Goal: Information Seeking & Learning: Learn about a topic

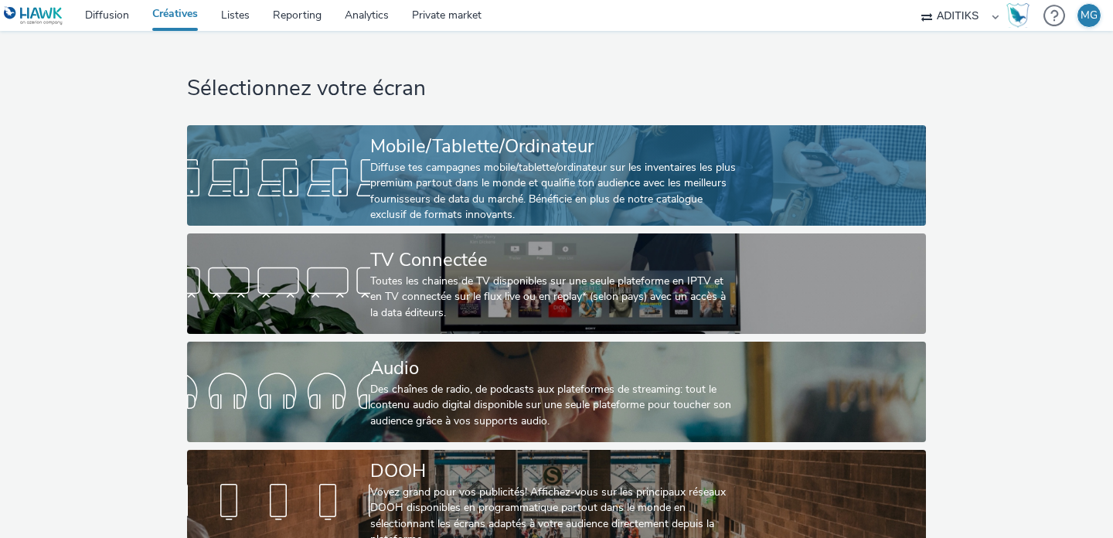
scroll to position [20, 0]
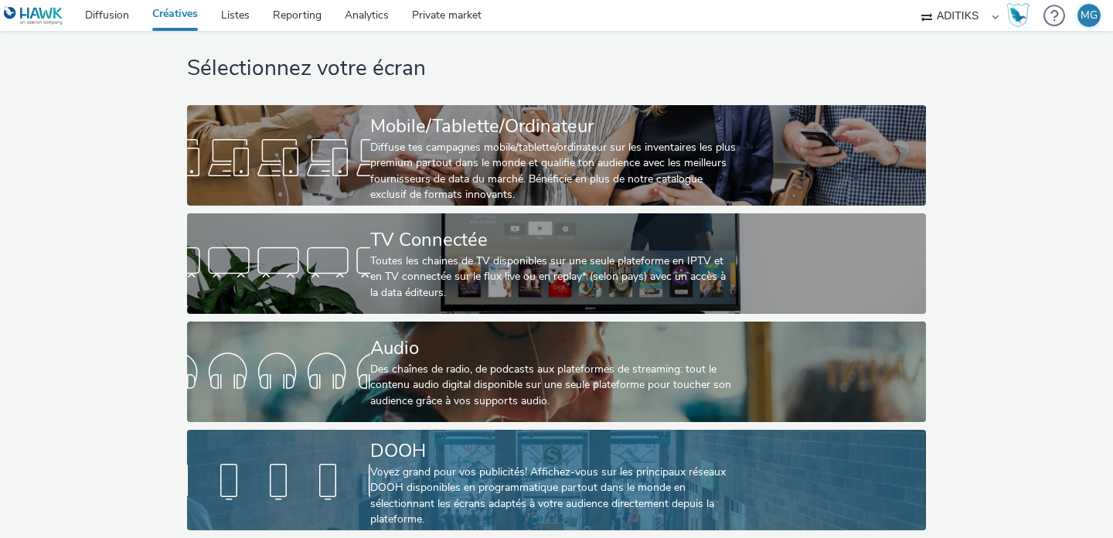
click at [583, 512] on div "Voyez grand pour vos publicités! Affichez-vous sur les principaux réseaux DOOH …" at bounding box center [553, 496] width 366 height 63
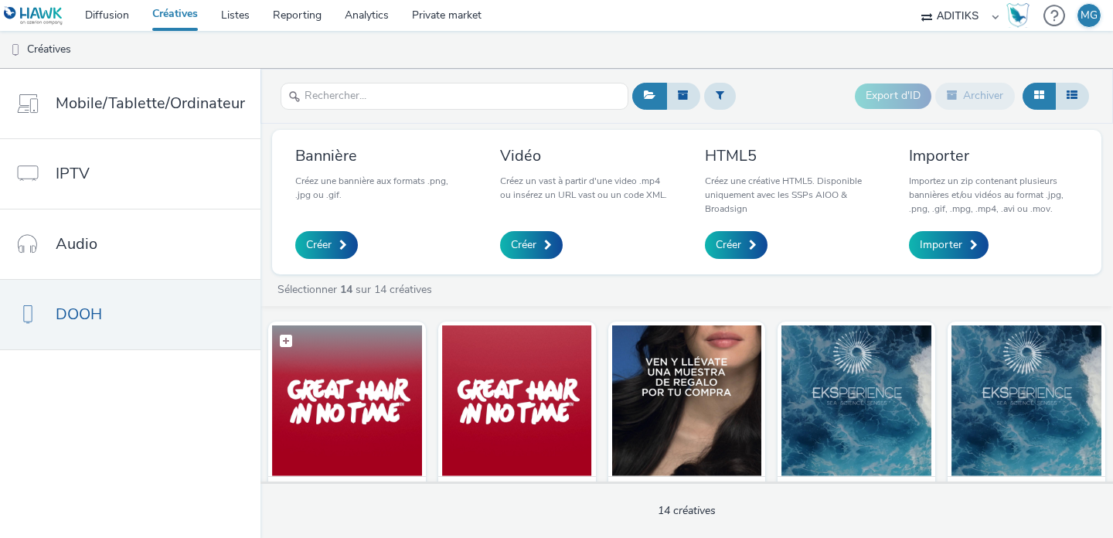
click at [359, 369] on figcaption at bounding box center [347, 349] width 150 height 49
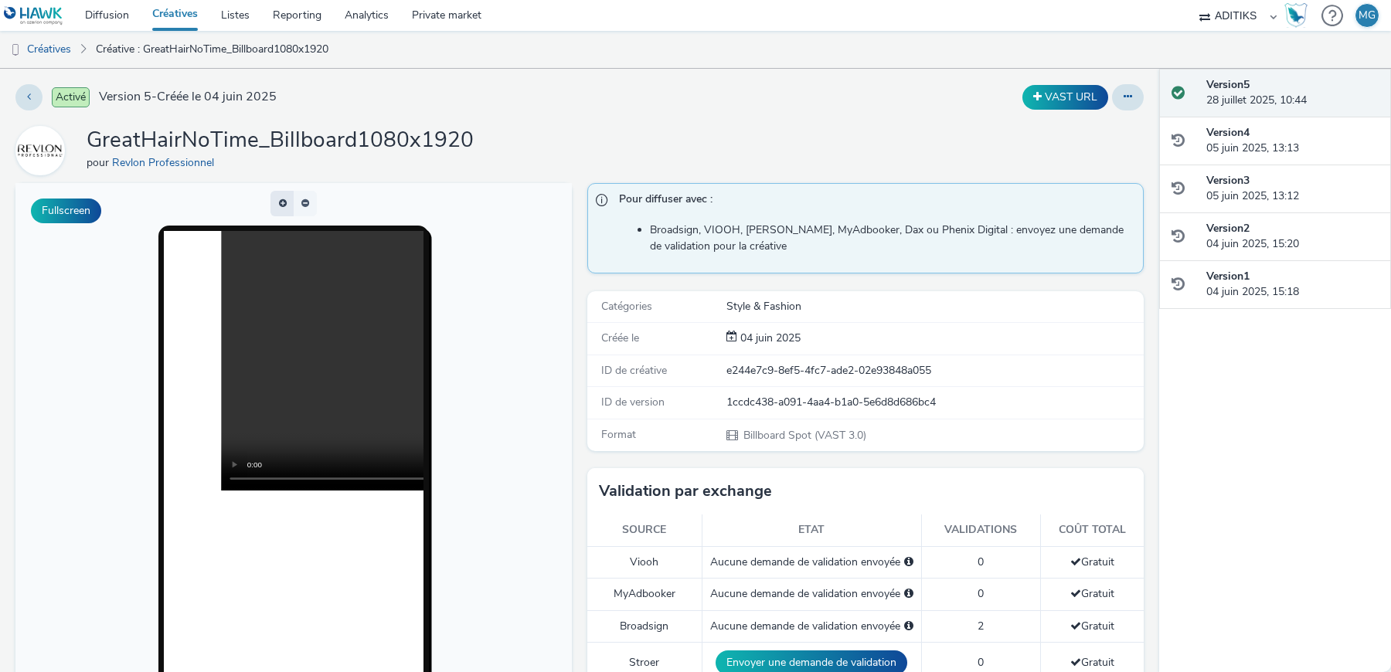
click at [284, 201] on button "button" at bounding box center [282, 204] width 23 height 26
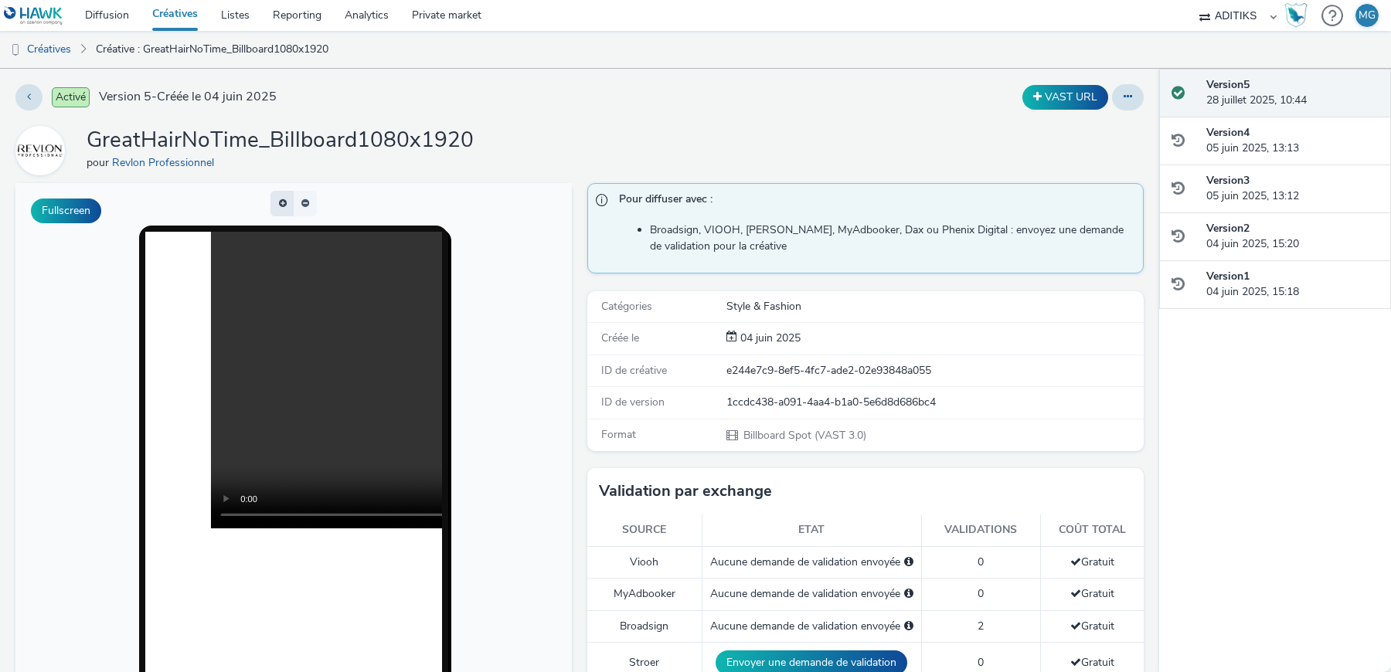
click at [284, 201] on button "button" at bounding box center [282, 204] width 23 height 26
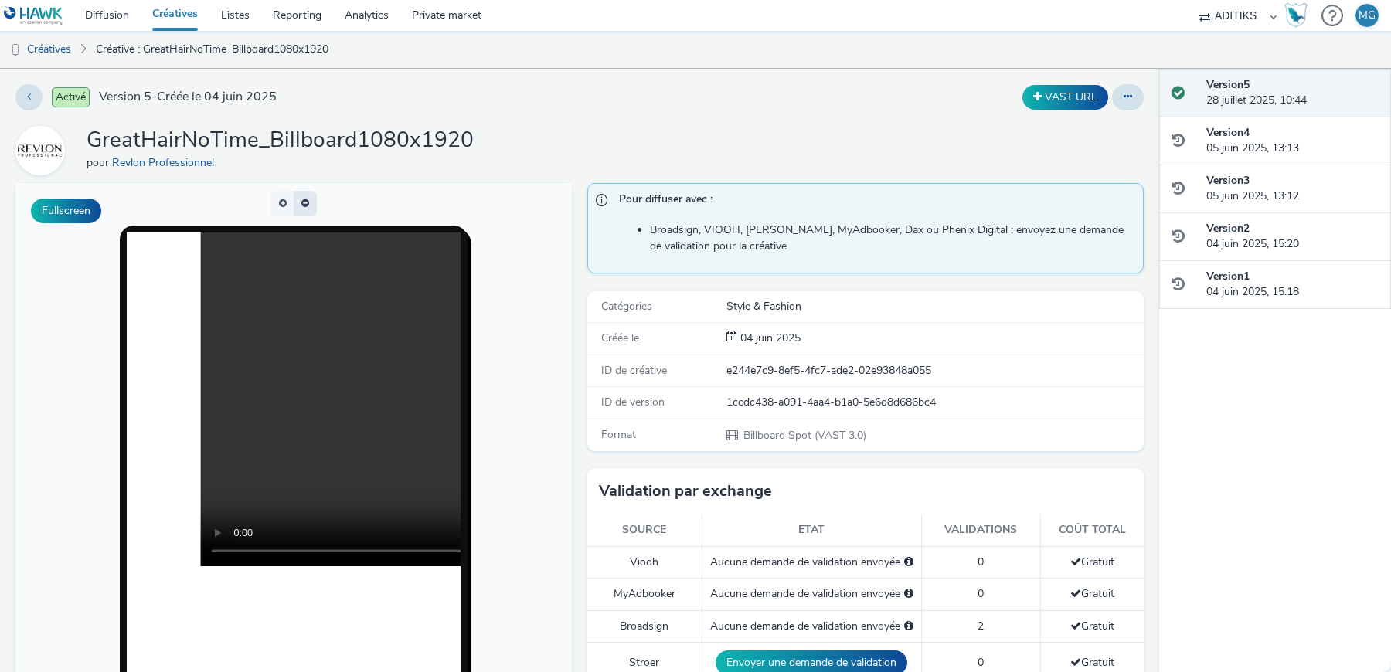
click at [314, 206] on button "button" at bounding box center [305, 204] width 23 height 26
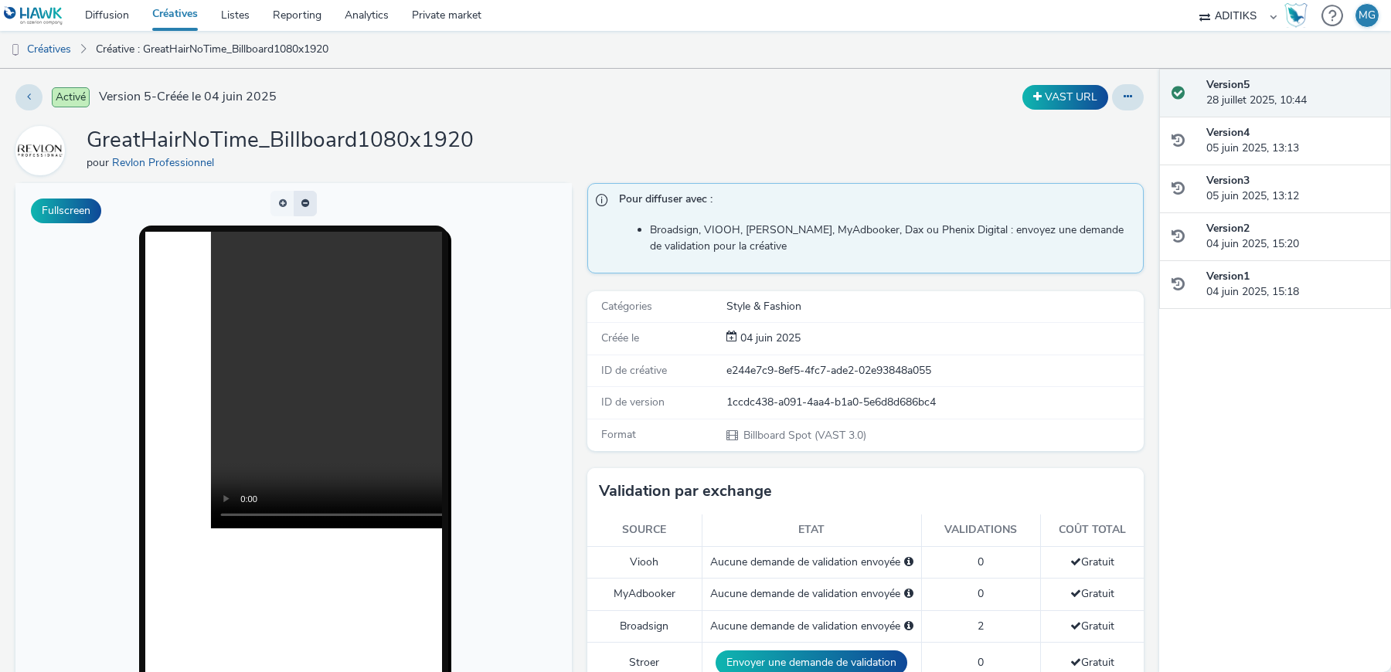
click at [315, 207] on span "button" at bounding box center [315, 207] width 0 height 0
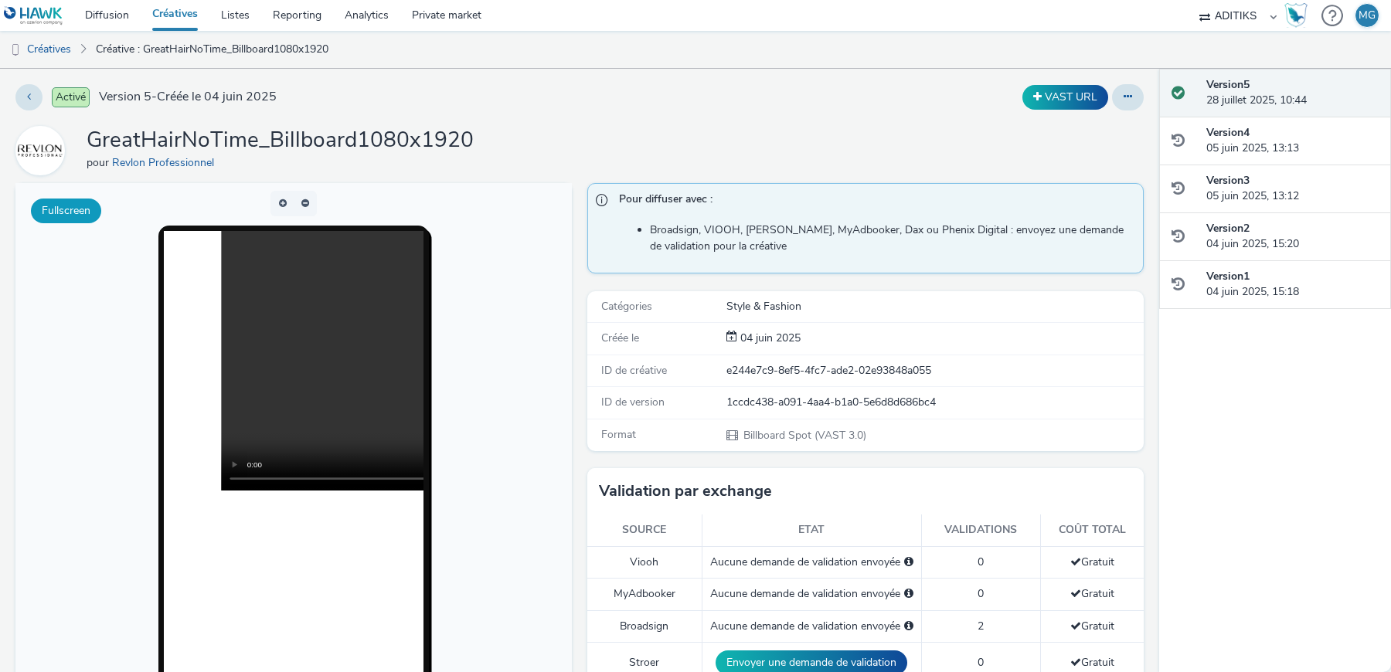
click at [41, 220] on button "Fullscreen" at bounding box center [66, 211] width 70 height 25
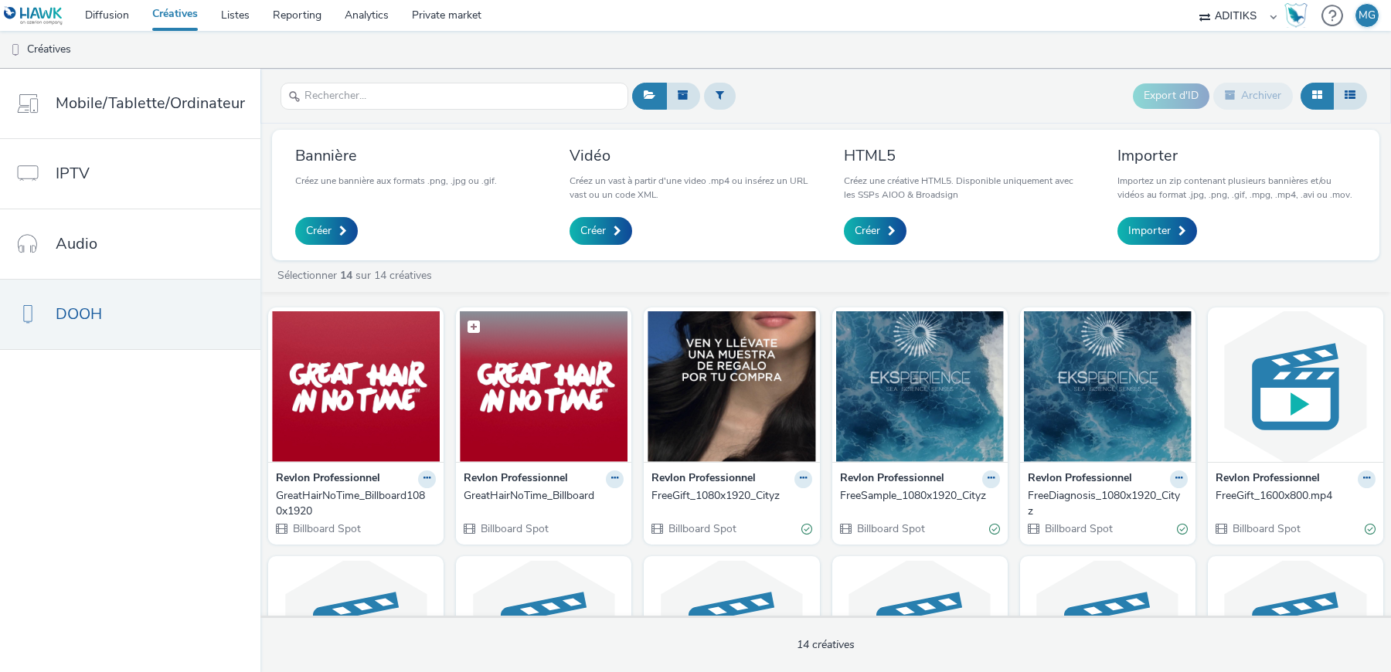
click at [509, 394] on img at bounding box center [544, 387] width 168 height 151
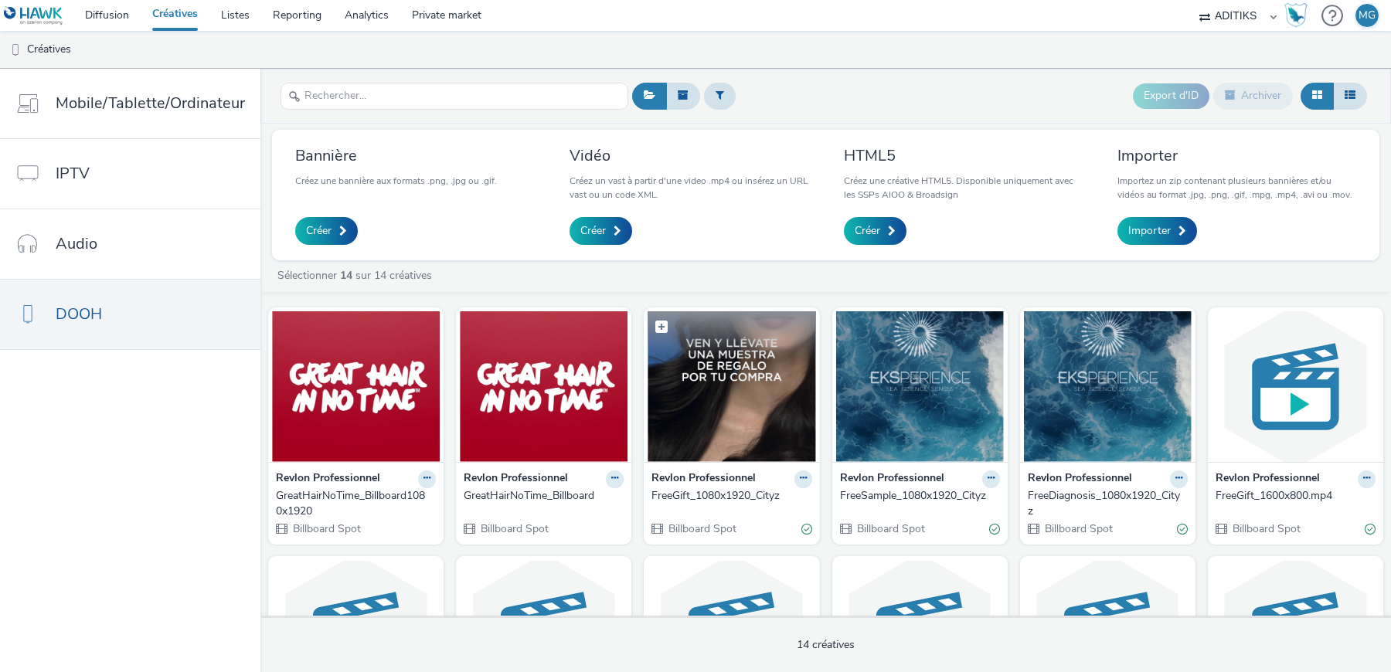
click at [676, 391] on img at bounding box center [732, 387] width 168 height 151
